Goal: Transaction & Acquisition: Obtain resource

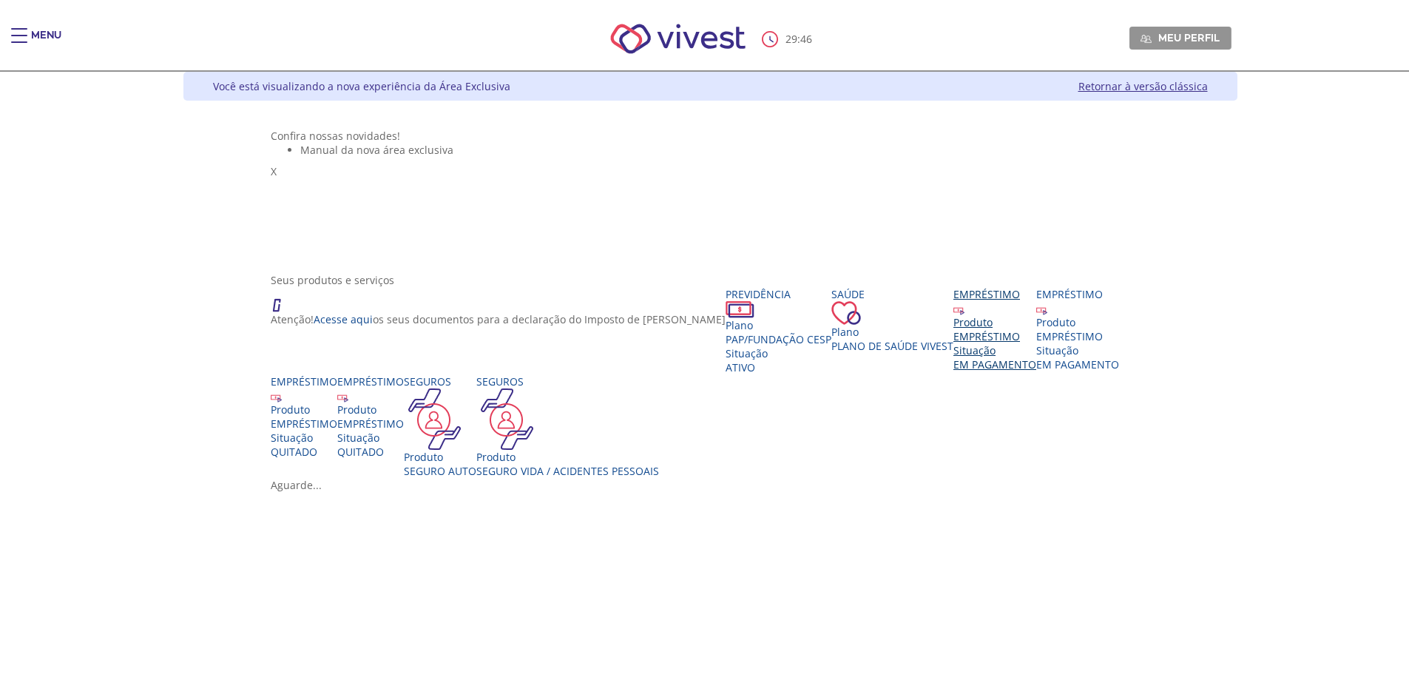
click at [953, 343] on div "EMPRÉSTIMO" at bounding box center [994, 336] width 83 height 14
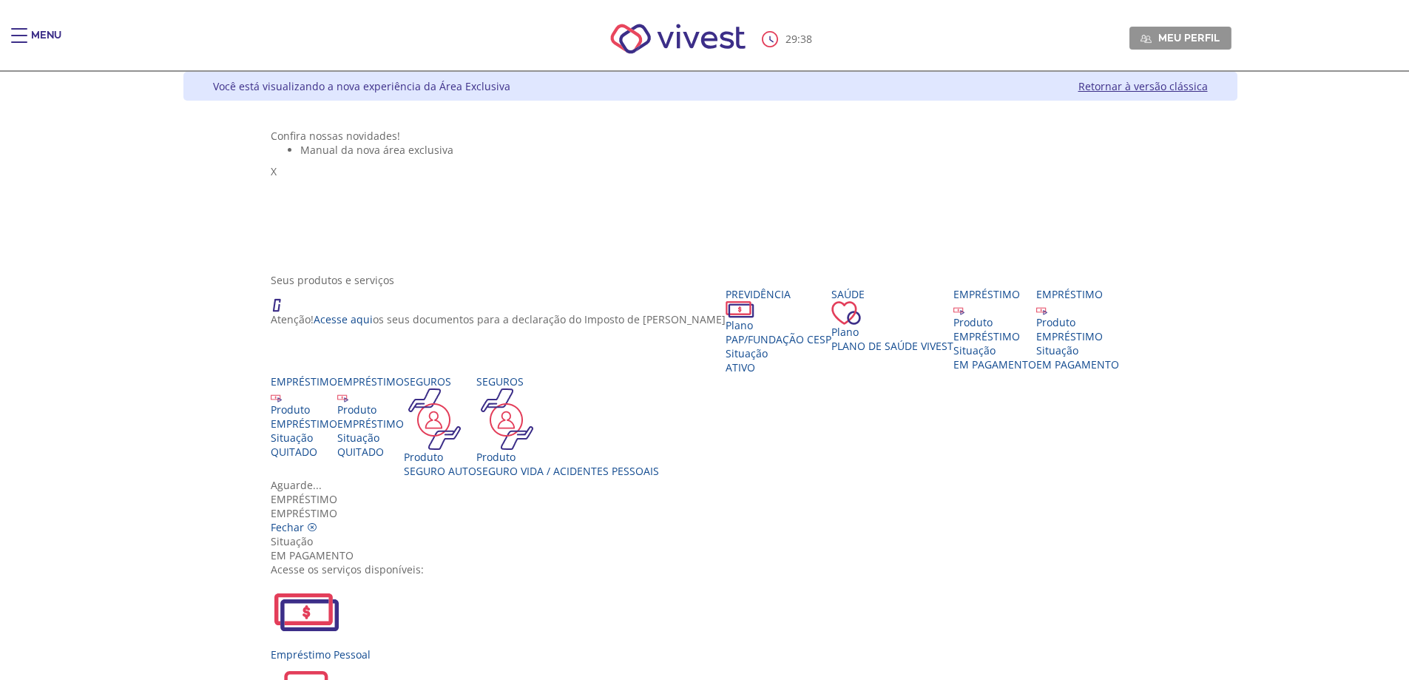
click at [337, 506] on span "EMPRÉSTIMO" at bounding box center [304, 513] width 67 height 14
click at [342, 576] on img "Vivest" at bounding box center [306, 611] width 71 height 71
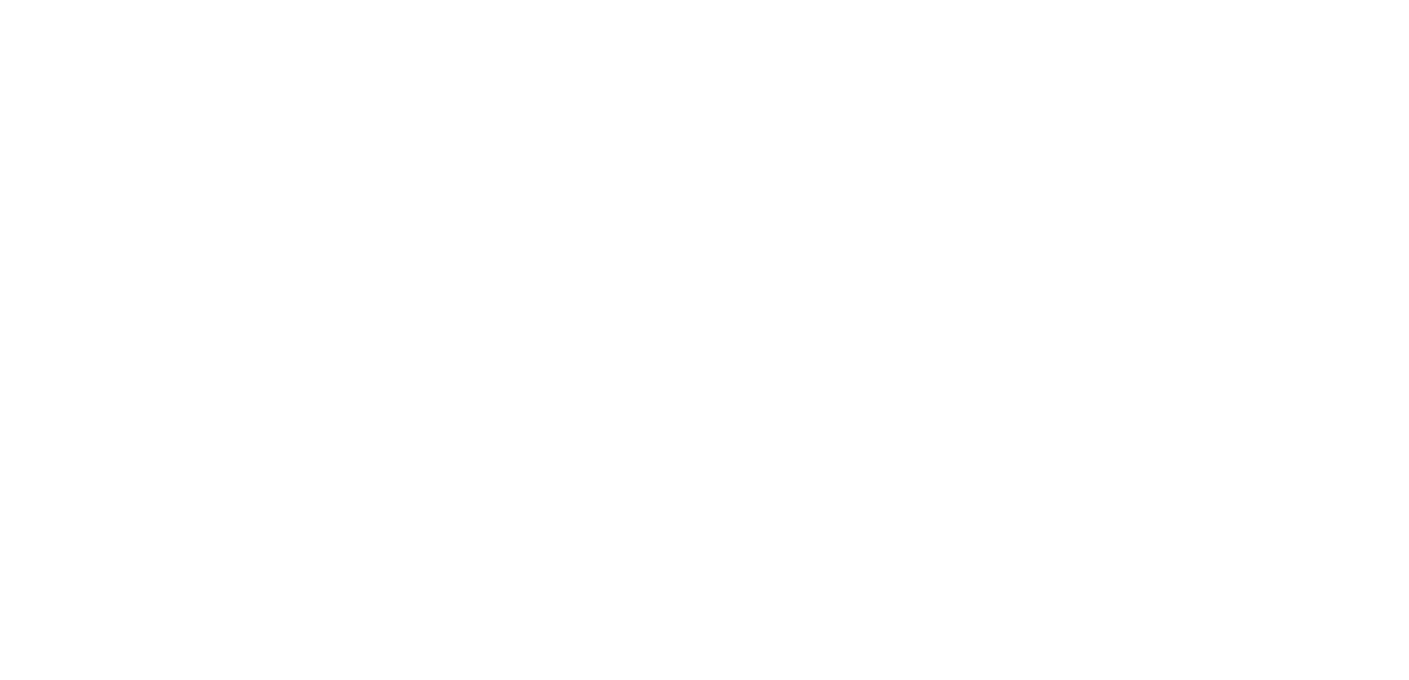
scroll to position [222, 0]
